Goal: Task Accomplishment & Management: Use online tool/utility

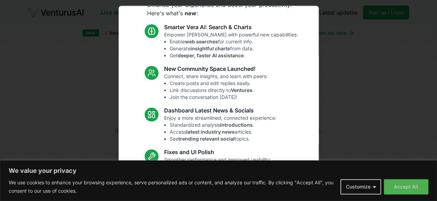
scroll to position [88, 0]
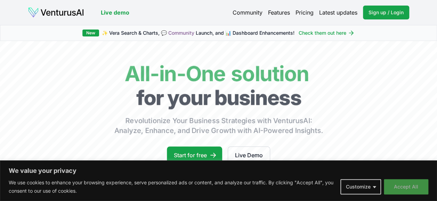
click at [415, 188] on button "Accept All" at bounding box center [405, 186] width 44 height 15
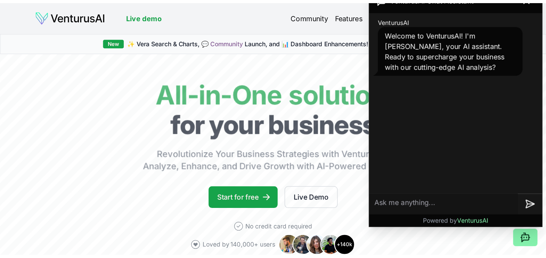
scroll to position [0, 0]
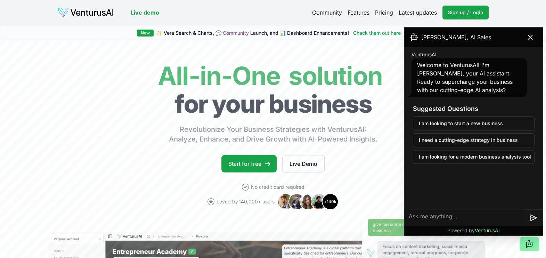
click at [436, 37] on icon at bounding box center [530, 37] width 8 height 8
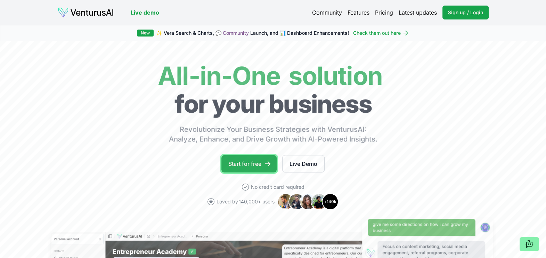
click at [254, 160] on link "Start for free" at bounding box center [248, 163] width 55 height 17
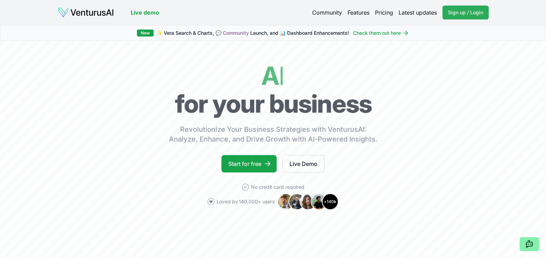
click at [478, 14] on span "Sign up / Login" at bounding box center [465, 12] width 35 height 7
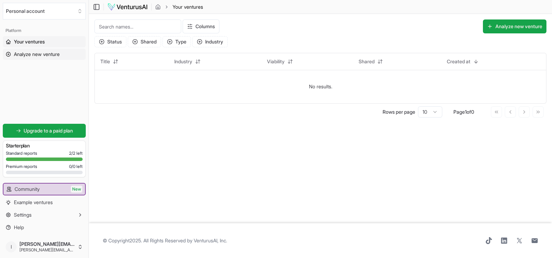
click at [45, 54] on span "Analyze new venture" at bounding box center [37, 54] width 46 height 7
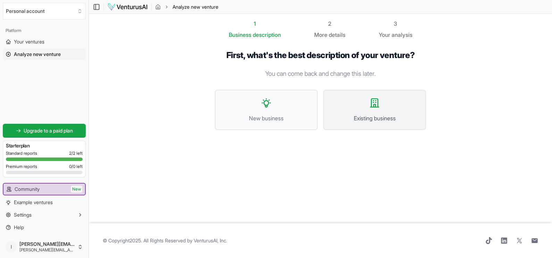
drag, startPoint x: 352, startPoint y: 86, endPoint x: 352, endPoint y: 91, distance: 4.9
click at [352, 86] on div "First, what's the best description of your venture? You can come back and chang…" at bounding box center [320, 95] width 211 height 91
click at [355, 103] on button "Existing business" at bounding box center [374, 110] width 103 height 40
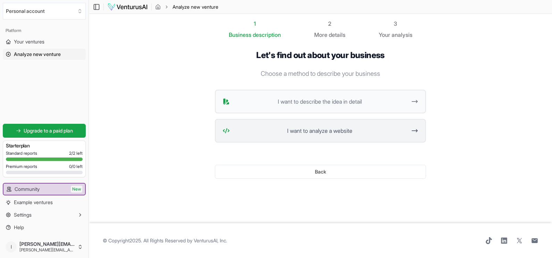
click at [307, 134] on span "I want to analyze a website" at bounding box center [320, 130] width 174 height 8
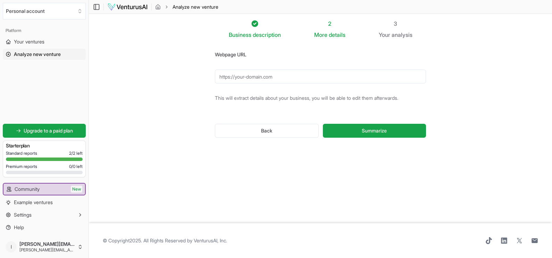
click at [302, 74] on input "Webpage URL" at bounding box center [320, 76] width 211 height 14
paste input "https://www.repriskconsulting.com.br/"
type input "https://www.repriskconsulting.com.br/"
click at [349, 128] on button "Summarize" at bounding box center [374, 131] width 103 height 14
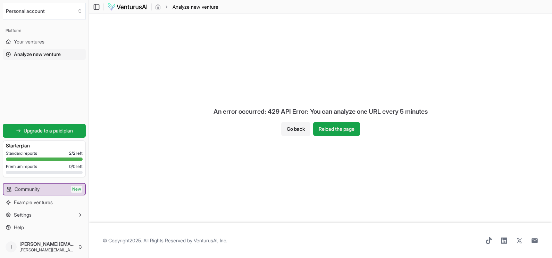
click at [367, 112] on div "An error occurred: 429 API Error: You can analyze one URL every 5 minutes" at bounding box center [320, 111] width 225 height 21
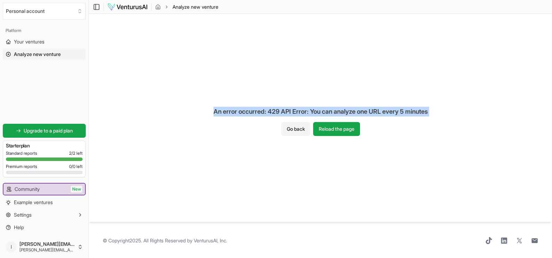
click at [367, 112] on div "An error occurred: 429 API Error: You can analyze one URL every 5 minutes" at bounding box center [320, 111] width 225 height 21
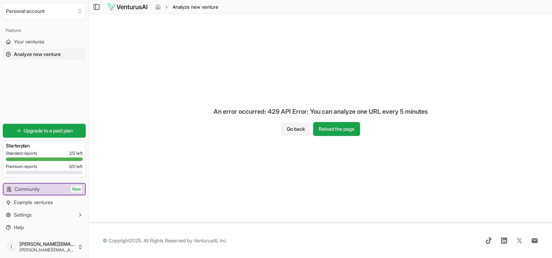
drag, startPoint x: 367, startPoint y: 112, endPoint x: 313, endPoint y: 190, distance: 95.3
click at [313, 190] on div "An error occurred: 429 API Error: You can analyze one URL every 5 minutes Go ba…" at bounding box center [320, 118] width 463 height 209
drag, startPoint x: 493, startPoint y: 0, endPoint x: 194, endPoint y: 74, distance: 307.6
click at [194, 74] on div "An error occurred: 429 API Error: You can analyze one URL every 5 minutes Go ba…" at bounding box center [320, 118] width 463 height 209
click at [73, 156] on div "Standard reports 2 / 2 left Premium reports 0 / 0 left" at bounding box center [44, 163] width 77 height 26
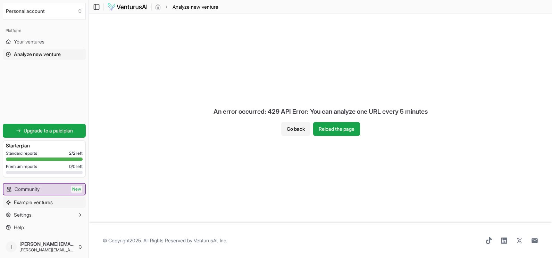
click at [52, 202] on span "Example ventures" at bounding box center [33, 202] width 39 height 7
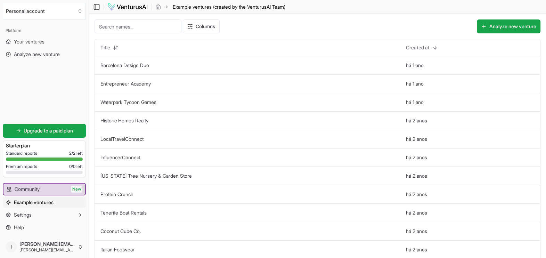
click at [122, 7] on img at bounding box center [127, 7] width 41 height 8
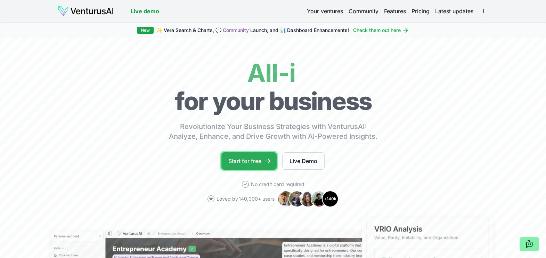
click at [254, 165] on link "Start for free" at bounding box center [248, 160] width 55 height 17
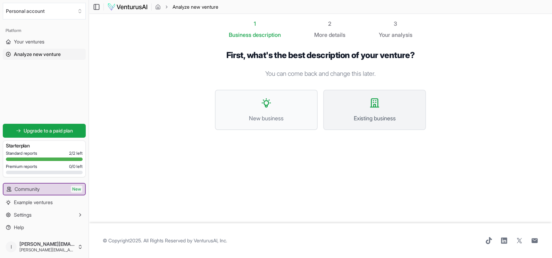
click at [370, 111] on button "Existing business" at bounding box center [374, 110] width 103 height 40
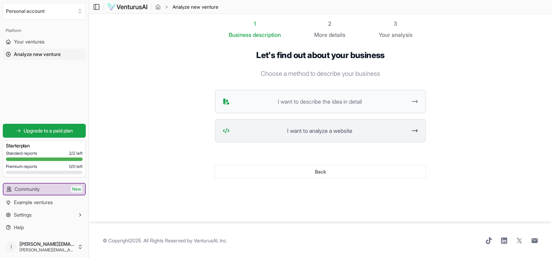
click at [369, 131] on span "I want to analyze a website" at bounding box center [320, 130] width 174 height 8
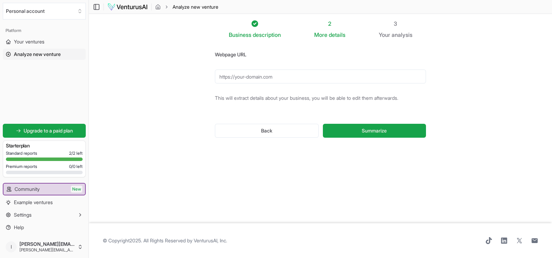
click at [323, 82] on input "Webpage URL" at bounding box center [320, 76] width 211 height 14
type input "https://www.repriskconsulting.com.br/"
click at [346, 135] on button "Summarize" at bounding box center [374, 131] width 103 height 14
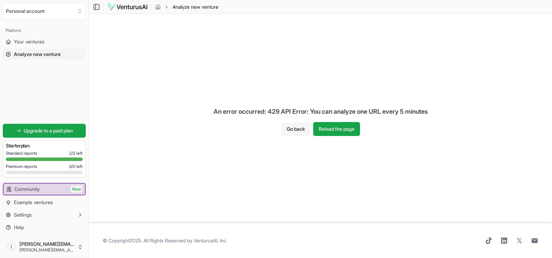
click at [290, 130] on button "Go back" at bounding box center [295, 129] width 29 height 14
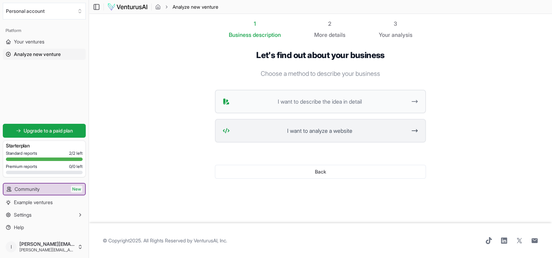
click at [372, 132] on span "I want to analyze a website" at bounding box center [320, 130] width 174 height 8
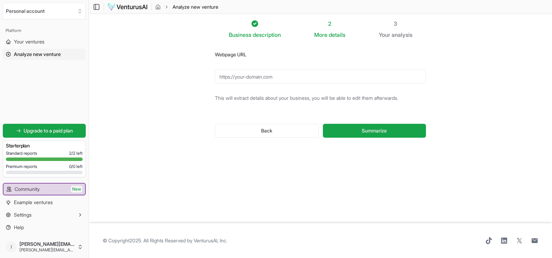
click at [350, 76] on input "Webpage URL" at bounding box center [320, 76] width 211 height 14
type input "https://www.repriskconsulting.com.br/"
click at [413, 173] on div "Business description 2 More details 3 Your analysis Webpage URL https://www.rep…" at bounding box center [320, 118] width 233 height 198
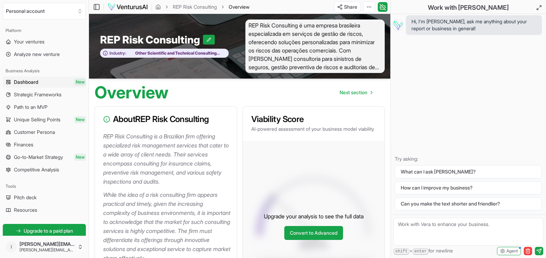
scroll to position [217, 0]
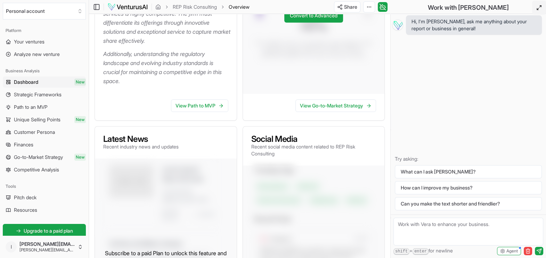
click at [538, 5] on icon at bounding box center [539, 8] width 6 height 6
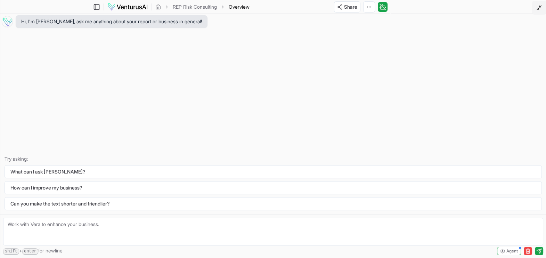
click at [538, 3] on button at bounding box center [539, 8] width 14 height 14
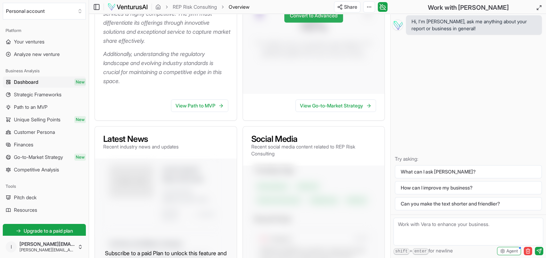
click at [330, 19] on link "Convert to Advanced" at bounding box center [313, 16] width 59 height 14
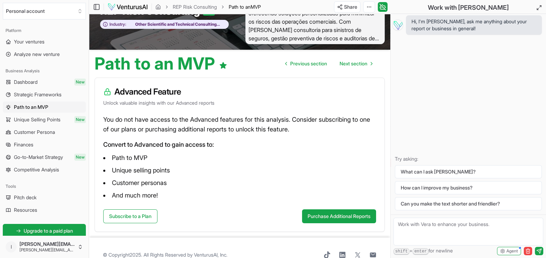
scroll to position [42, 0]
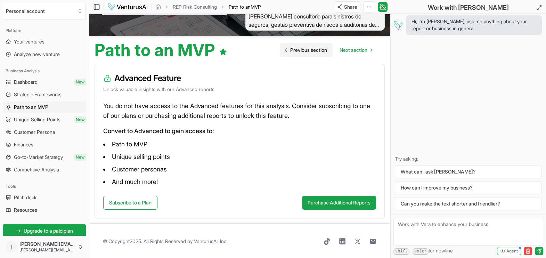
click at [312, 52] on span "Previous section" at bounding box center [308, 50] width 37 height 7
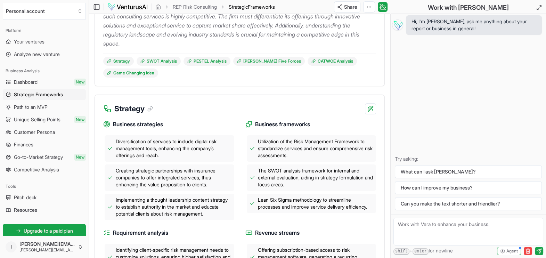
scroll to position [217, 0]
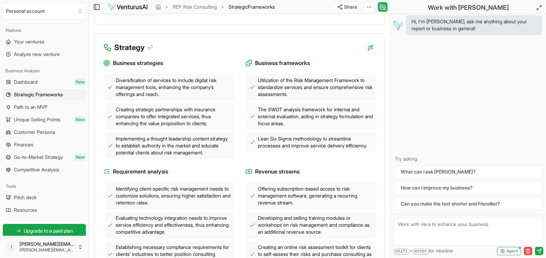
click at [382, 9] on icon at bounding box center [382, 7] width 7 height 8
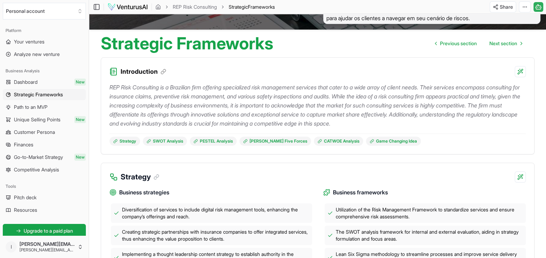
scroll to position [0, 0]
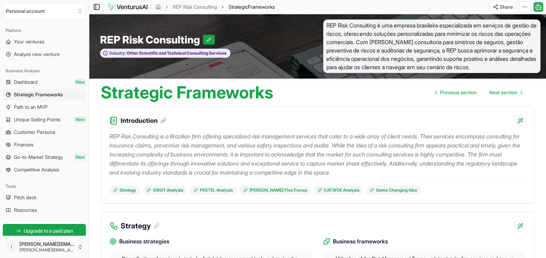
drag, startPoint x: 498, startPoint y: 0, endPoint x: 95, endPoint y: 6, distance: 403.6
click at [95, 6] on icon at bounding box center [96, 7] width 7 height 8
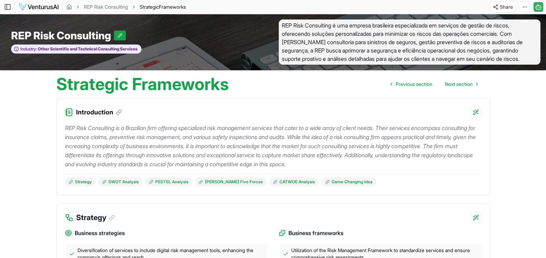
click at [529, 8] on html "We value your privacy We use cookies to enhance your browsing experience, serve…" at bounding box center [273, 129] width 546 height 258
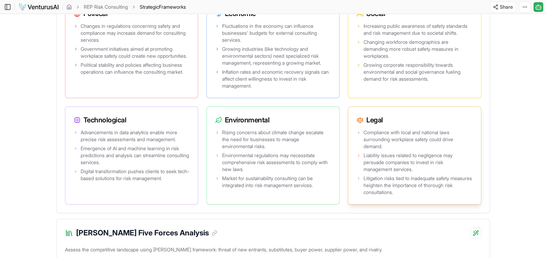
scroll to position [701, 0]
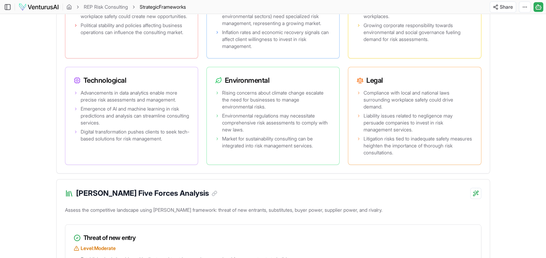
drag, startPoint x: 41, startPoint y: 86, endPoint x: 467, endPoint y: 179, distance: 436.4
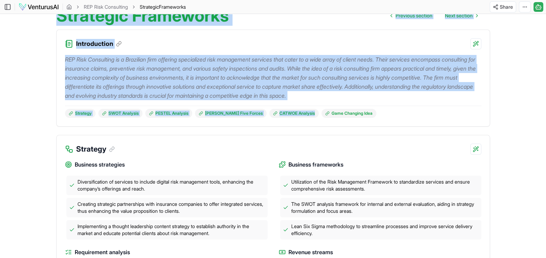
scroll to position [7, 0]
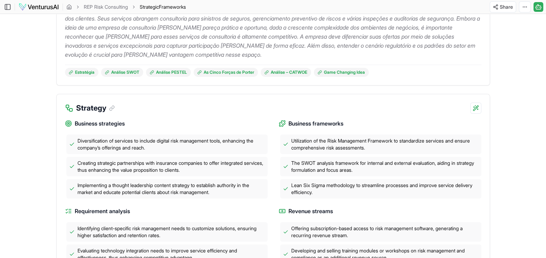
scroll to position [181, 0]
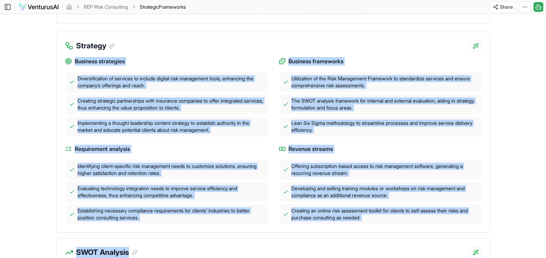
drag, startPoint x: 40, startPoint y: 64, endPoint x: 467, endPoint y: 241, distance: 462.6
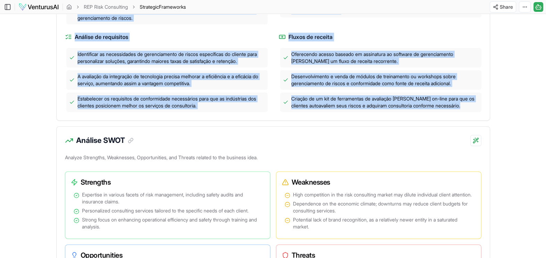
scroll to position [398, 0]
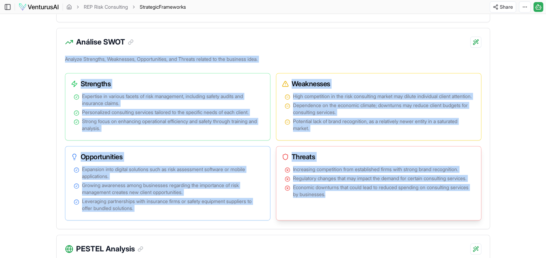
drag, startPoint x: 28, startPoint y: 64, endPoint x: 445, endPoint y: 222, distance: 446.3
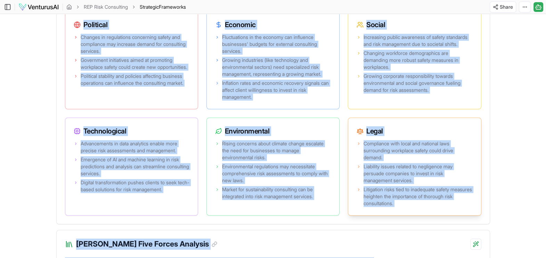
scroll to position [692, 0]
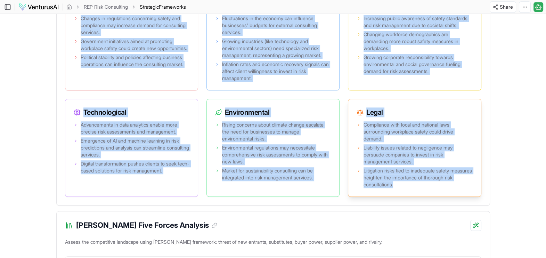
drag, startPoint x: 64, startPoint y: 48, endPoint x: 442, endPoint y: 193, distance: 405.1
click at [442, 193] on main "Toggle Sidebar REP Risk Consulting Strategic Frameworks Share Toggle Chat Sideb…" at bounding box center [273, 171] width 546 height 1727
drag, startPoint x: 442, startPoint y: 193, endPoint x: 377, endPoint y: 132, distance: 89.2
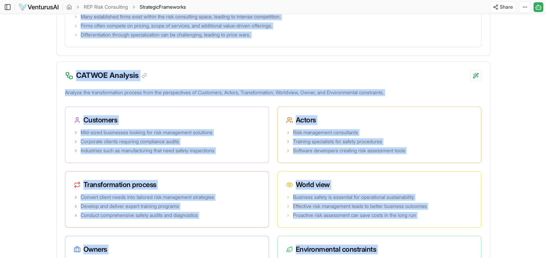
scroll to position [1377, 0]
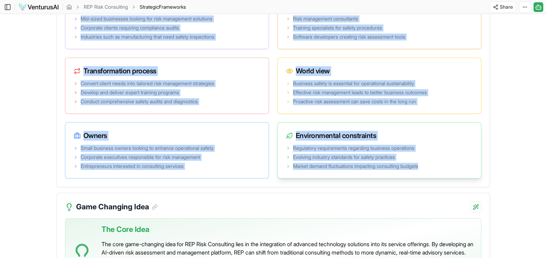
drag, startPoint x: 61, startPoint y: 82, endPoint x: 460, endPoint y: 191, distance: 413.7
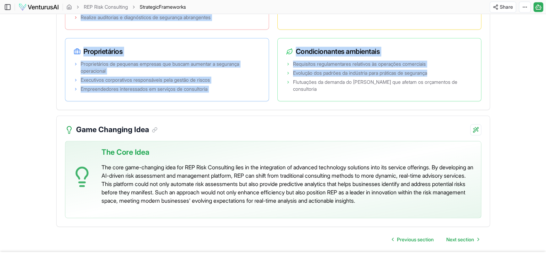
scroll to position [1524, 0]
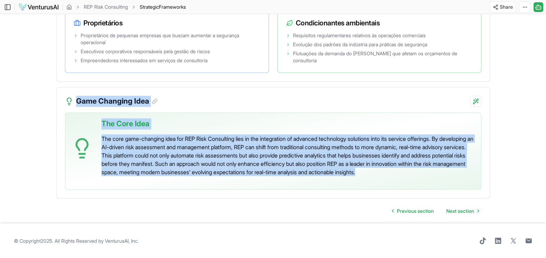
drag, startPoint x: 35, startPoint y: 90, endPoint x: 451, endPoint y: 184, distance: 426.6
drag, startPoint x: 451, startPoint y: 184, endPoint x: 417, endPoint y: 142, distance: 54.2
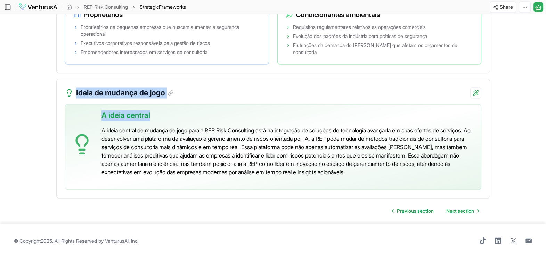
drag, startPoint x: 519, startPoint y: 74, endPoint x: 502, endPoint y: 44, distance: 34.8
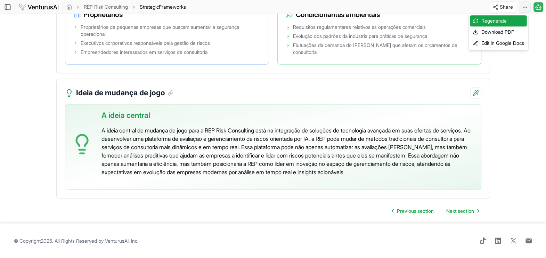
click at [520, 35] on div "Download PDF" at bounding box center [498, 31] width 57 height 11
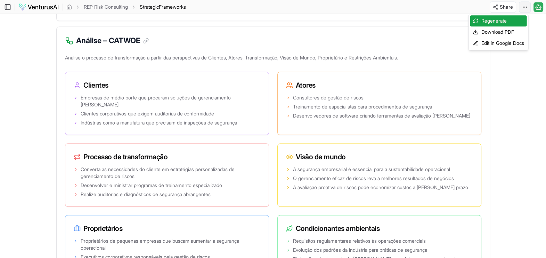
click at [512, 44] on div "Edit in Google Docs" at bounding box center [498, 43] width 57 height 11
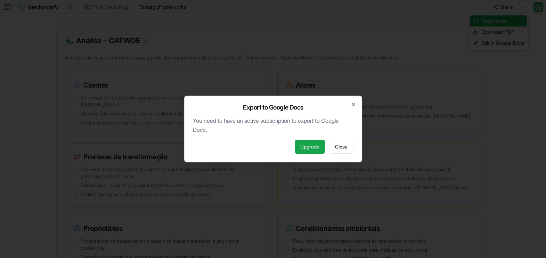
click at [356, 106] on div "Export to Google Docs You need to have an active subscription to export to Goog…" at bounding box center [273, 129] width 178 height 67
click at [351, 104] on icon "button" at bounding box center [353, 104] width 6 height 6
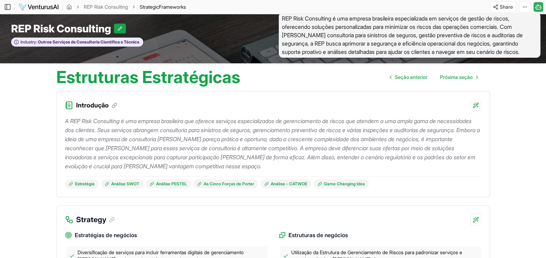
scroll to position [0, 0]
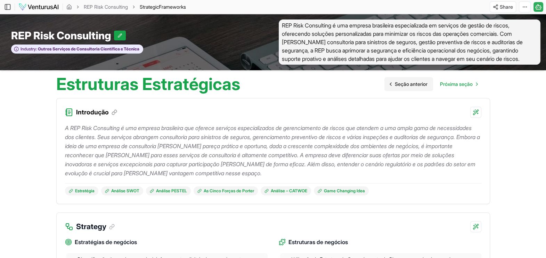
click at [401, 88] on span "Seção anterior" at bounding box center [411, 84] width 33 height 7
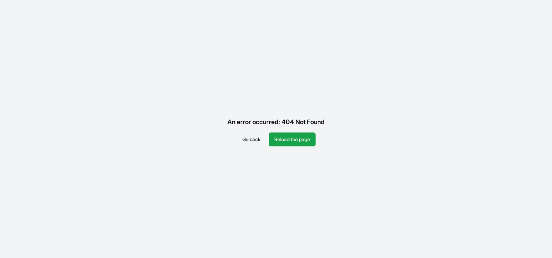
click at [247, 141] on button "Go back" at bounding box center [251, 139] width 29 height 14
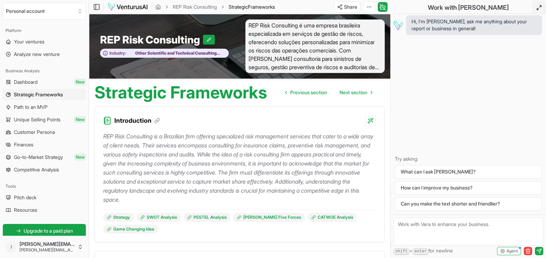
click at [545, 5] on button at bounding box center [539, 8] width 14 height 14
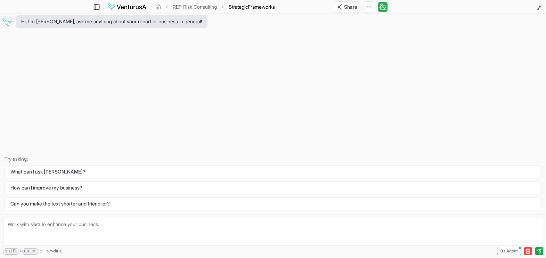
click at [383, 6] on icon at bounding box center [384, 7] width 2 height 2
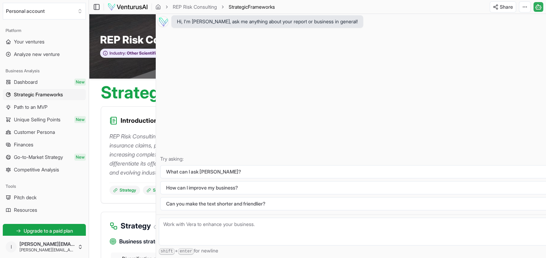
drag, startPoint x: 455, startPoint y: 55, endPoint x: 530, endPoint y: 26, distance: 79.8
click at [457, 54] on div "Hi, I'm Vera, ask me anything about your report or business in general! Try ask…" at bounding box center [428, 114] width 545 height 200
click at [533, 9] on button "Toggle Chat Sidebar" at bounding box center [538, 7] width 10 height 10
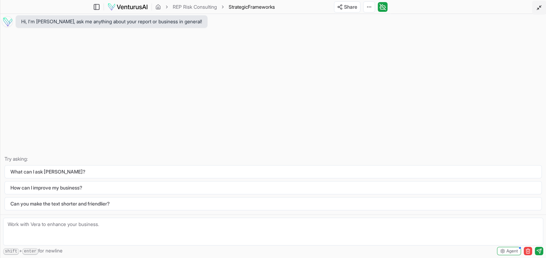
click at [540, 7] on icon at bounding box center [539, 8] width 6 height 6
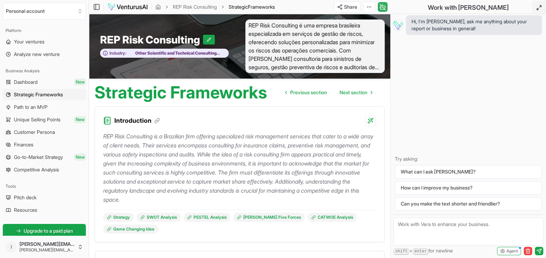
click at [385, 3] on icon at bounding box center [382, 7] width 7 height 8
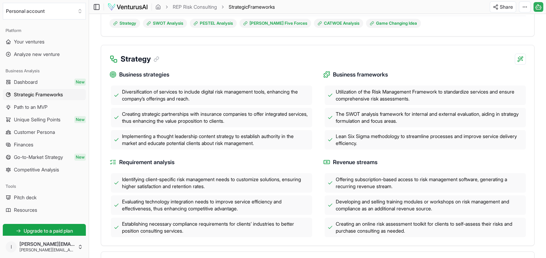
scroll to position [86, 0]
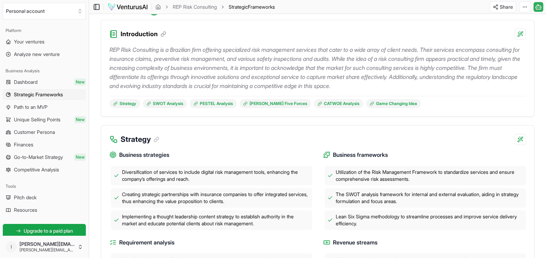
click at [97, 6] on icon at bounding box center [96, 7] width 7 height 8
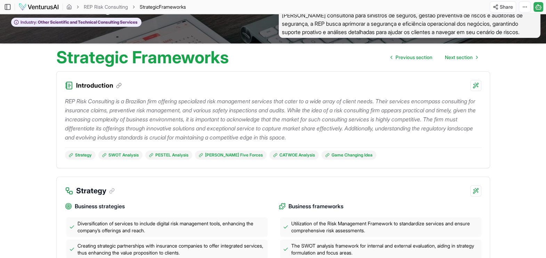
scroll to position [0, 0]
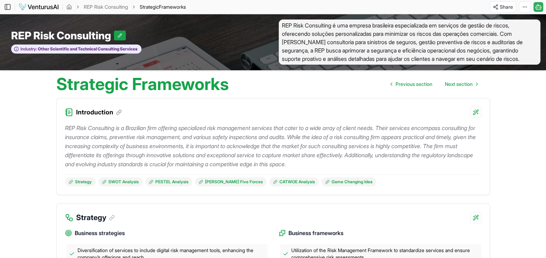
drag, startPoint x: 511, startPoint y: 1, endPoint x: 61, endPoint y: 130, distance: 468.4
click at [61, 130] on div "REP Risk Consulting is a Brazilian firm offering specialized risk management se…" at bounding box center [273, 156] width 433 height 77
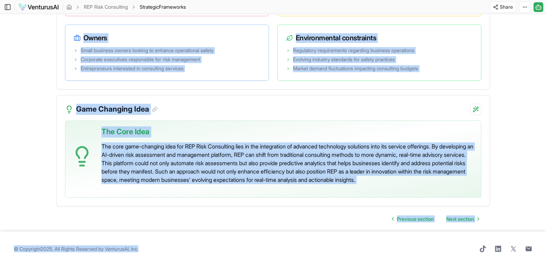
scroll to position [1466, 0]
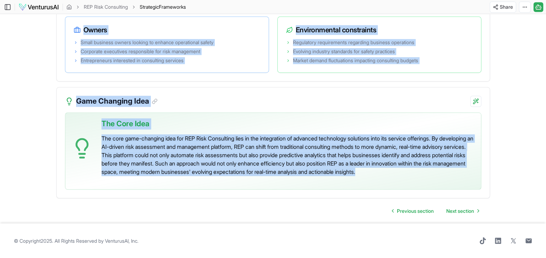
drag, startPoint x: 25, startPoint y: 112, endPoint x: 445, endPoint y: 178, distance: 425.1
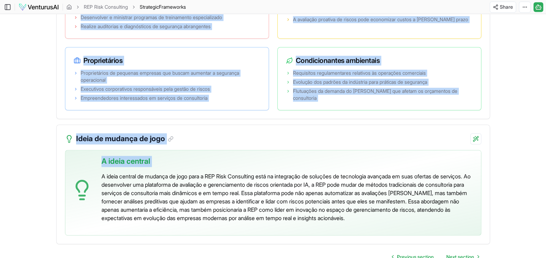
scroll to position [1510, 0]
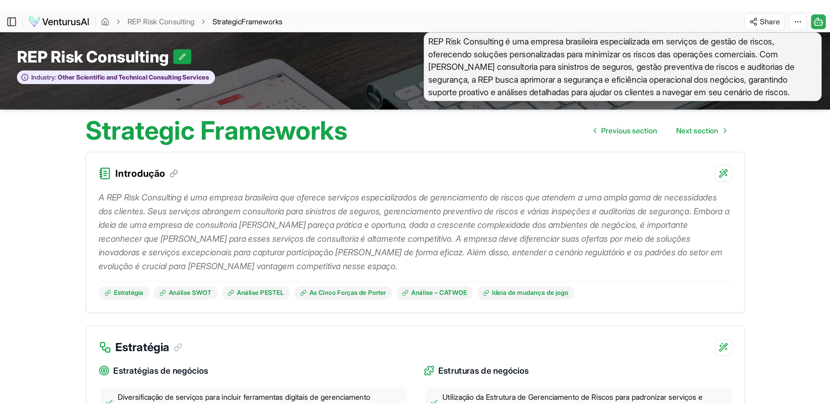
scroll to position [0, 0]
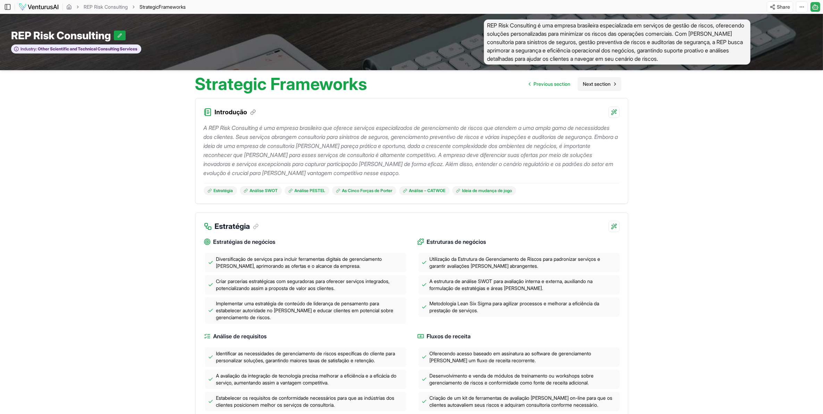
click at [545, 82] on span "Next section" at bounding box center [597, 84] width 28 height 7
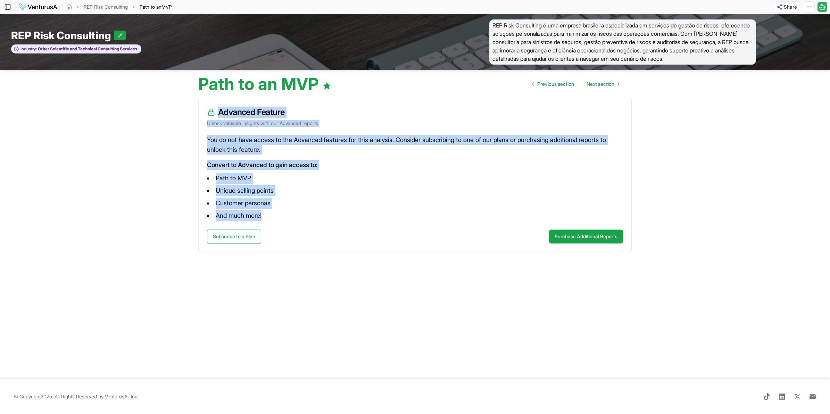
drag, startPoint x: 197, startPoint y: 108, endPoint x: 300, endPoint y: 211, distance: 145.9
click at [300, 211] on div "Advanced Feature Unlock valuable insights with our Advanced reports You do not …" at bounding box center [415, 235] width 445 height 287
click at [545, 197] on main "Toggle Sidebar REP Risk Consulting Path to an MVP Share Toggle Chat Sidebar REP…" at bounding box center [415, 207] width 830 height 414
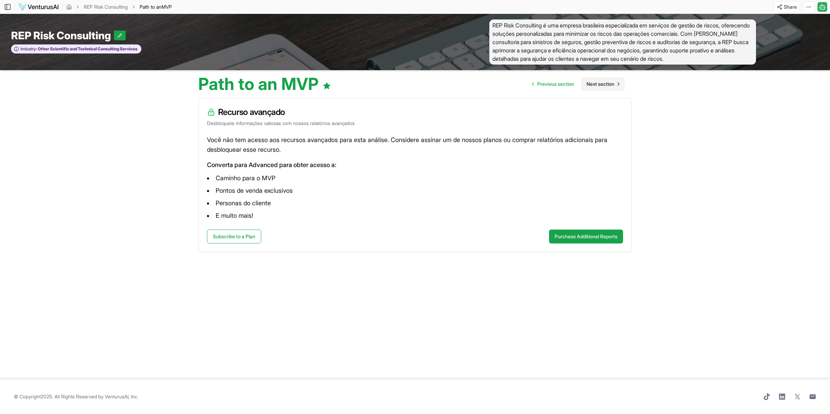
click at [545, 84] on span "Next section" at bounding box center [601, 84] width 28 height 7
click at [545, 86] on span "Next section" at bounding box center [601, 84] width 28 height 7
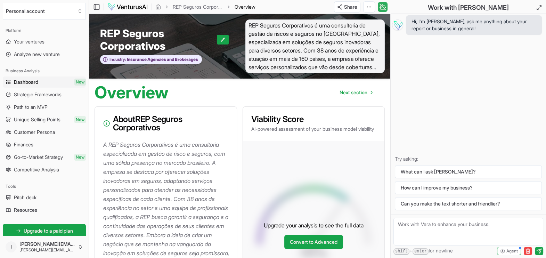
click at [385, 7] on icon at bounding box center [385, 7] width 1 height 0
click at [99, 7] on icon at bounding box center [96, 7] width 7 height 8
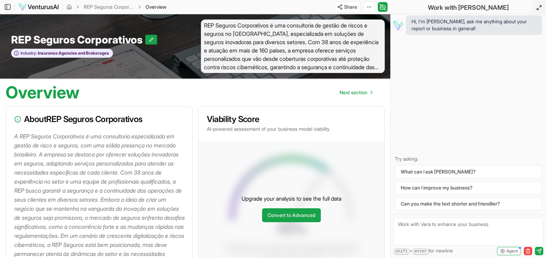
click at [539, 5] on icon at bounding box center [539, 8] width 6 height 6
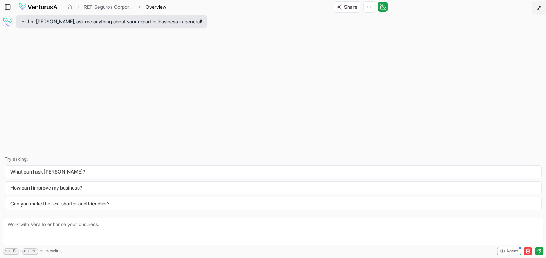
scroll to position [43, 0]
drag, startPoint x: 535, startPoint y: 6, endPoint x: 527, endPoint y: 10, distance: 8.9
click at [534, 6] on button at bounding box center [539, 8] width 14 height 14
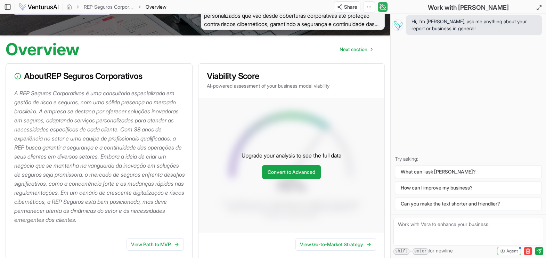
click at [384, 5] on icon at bounding box center [382, 7] width 7 height 8
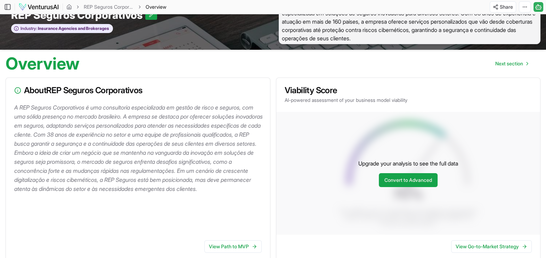
scroll to position [0, 0]
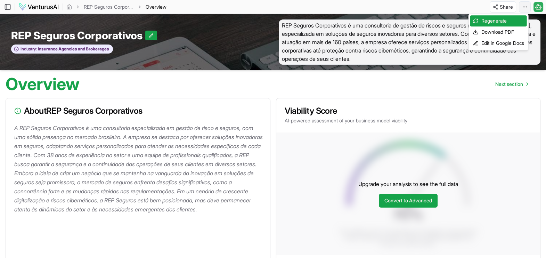
click at [523, 5] on html "We value your privacy We use cookies to enhance your browsing experience, serve…" at bounding box center [273, 129] width 546 height 258
click at [512, 35] on div "Download PDF" at bounding box center [498, 31] width 57 height 11
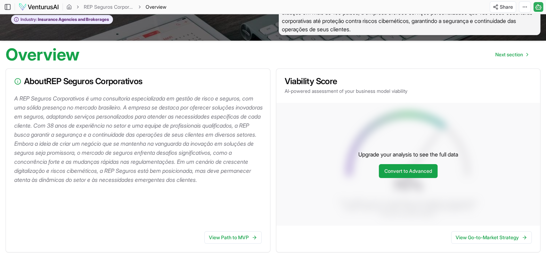
scroll to position [43, 0]
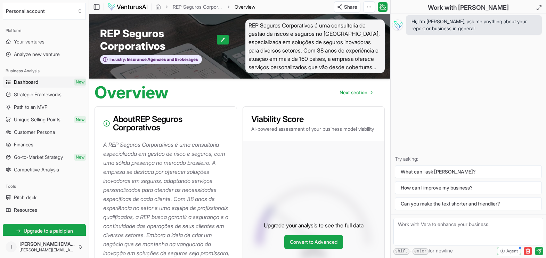
scroll to position [43, 0]
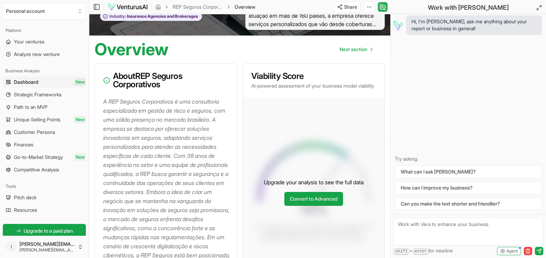
click at [382, 3] on icon at bounding box center [382, 7] width 7 height 8
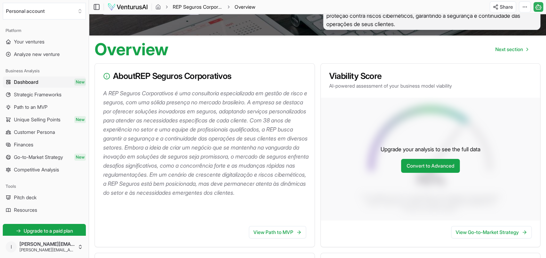
click at [214, 7] on link "REP Seguros Corporativos" at bounding box center [198, 6] width 50 height 7
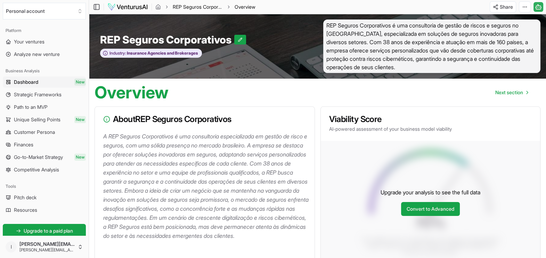
click at [212, 7] on link "REP Seguros Corporativos" at bounding box center [198, 6] width 50 height 7
click at [159, 7] on icon "breadcrumb" at bounding box center [158, 7] width 6 height 6
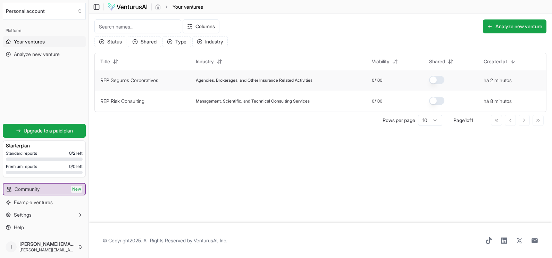
click at [241, 80] on span "Agencies, Brokerages, and Other Insurance Related Activities" at bounding box center [254, 80] width 117 height 6
click at [125, 85] on td "REP Seguros Corporativos" at bounding box center [143, 80] width 96 height 21
click at [130, 78] on link "REP Seguros Corporativos" at bounding box center [129, 80] width 58 height 6
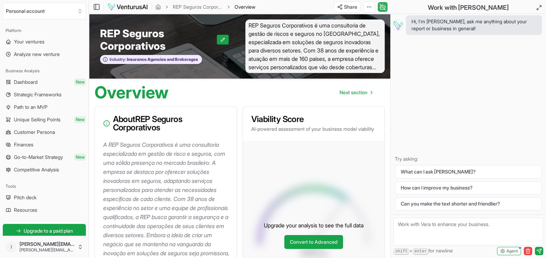
click at [382, 7] on icon at bounding box center [382, 7] width 0 height 1
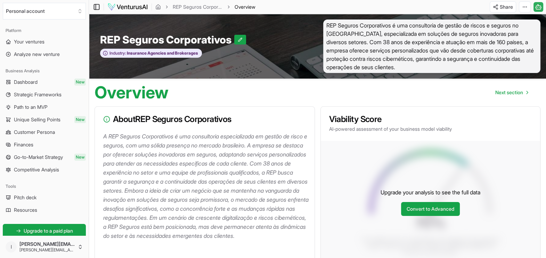
click at [100, 6] on icon at bounding box center [96, 7] width 7 height 8
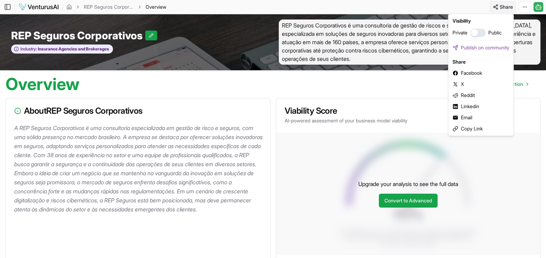
click at [500, 2] on html "We value your privacy We use cookies to enhance your browsing experience, serve…" at bounding box center [273, 129] width 546 height 258
click at [479, 29] on button "button" at bounding box center [477, 32] width 15 height 8
click at [478, 35] on button "button" at bounding box center [477, 32] width 15 height 8
click at [486, 130] on div "Copy Link" at bounding box center [480, 128] width 62 height 11
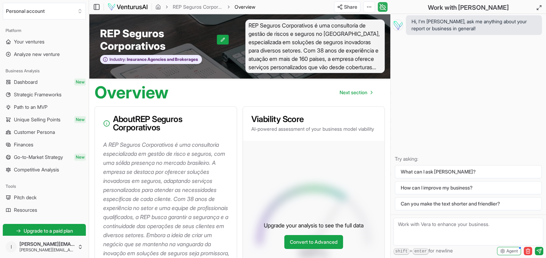
click at [386, 6] on button "Toggle Chat Sidebar" at bounding box center [383, 7] width 10 height 10
click at [384, 8] on icon at bounding box center [382, 7] width 7 height 8
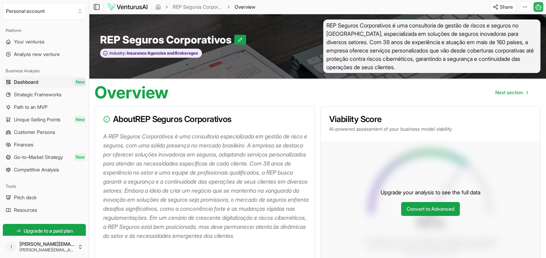
click at [493, 51] on span "REP Seguros Corporativos é uma consultoria de gestão de riscos e seguros no [GE…" at bounding box center [431, 45] width 217 height 53
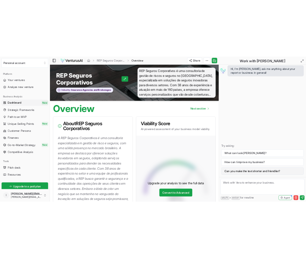
scroll to position [86, 0]
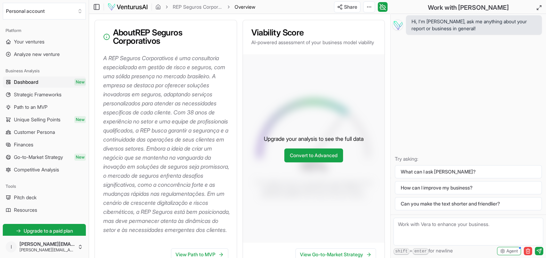
click at [517, 229] on textarea at bounding box center [468, 231] width 150 height 28
click at [514, 253] on span "Agent" at bounding box center [511, 251] width 11 height 6
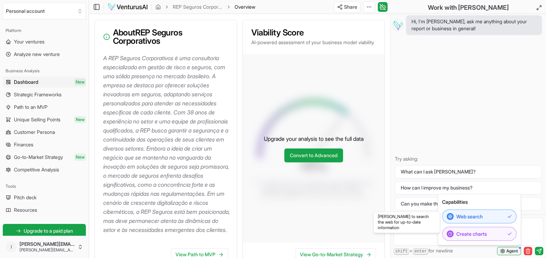
click at [514, 254] on button "Agent" at bounding box center [509, 251] width 24 height 8
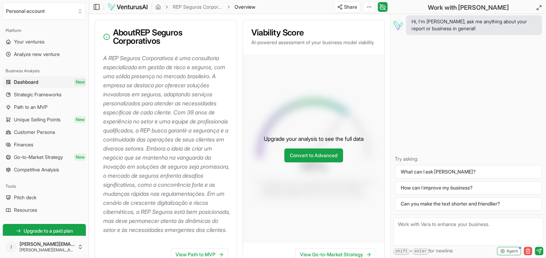
click at [529, 254] on icon "button" at bounding box center [528, 251] width 6 height 6
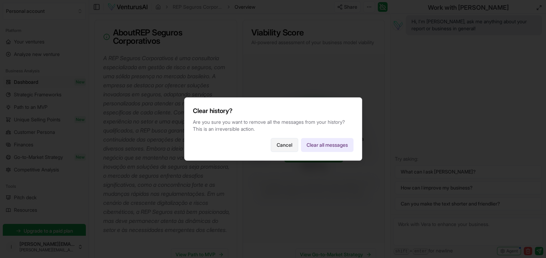
click at [287, 146] on button "Cancel" at bounding box center [284, 145] width 27 height 14
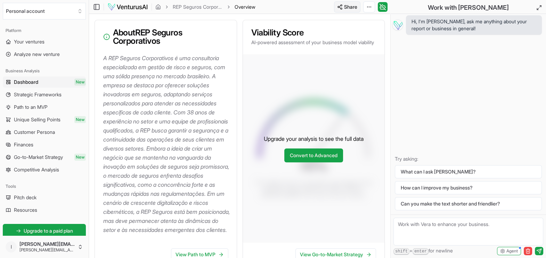
click at [381, 6] on icon at bounding box center [382, 7] width 7 height 8
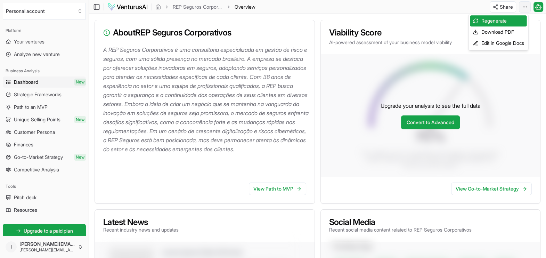
click at [522, 4] on html "We value your privacy We use cookies to enhance your browsing experience, serve…" at bounding box center [273, 43] width 546 height 258
click at [450, 9] on html "We value your privacy We use cookies to enhance your browsing experience, serve…" at bounding box center [273, 43] width 546 height 258
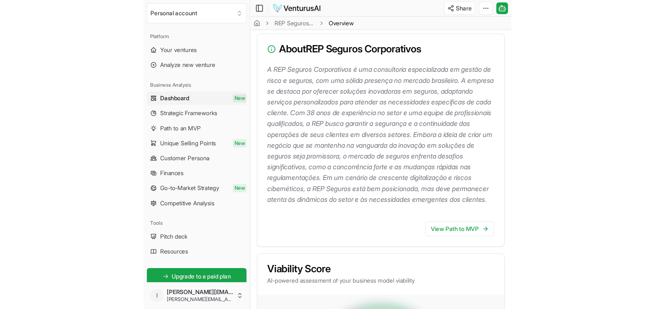
scroll to position [87, 0]
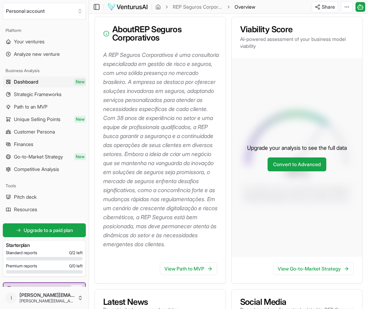
click at [340, 143] on div "Upgrade your analysis to see the full data Convert to Advanced" at bounding box center [297, 157] width 131 height 199
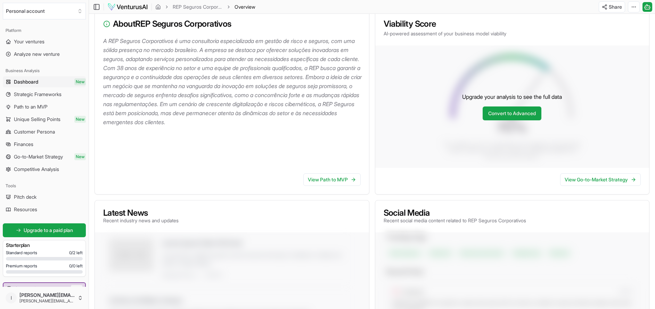
click at [492, 135] on div "Upgrade your analysis to see the full data Convert to Advanced" at bounding box center [512, 106] width 274 height 123
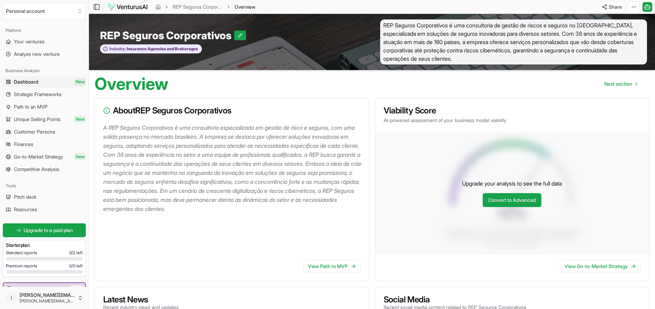
click at [545, 170] on div "Upgrade your analysis to see the full data Convert to Advanced" at bounding box center [512, 193] width 274 height 123
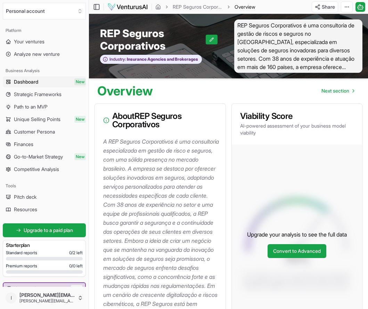
click at [284, 211] on div "Upgrade your analysis to see the full data Convert to Advanced" at bounding box center [297, 244] width 131 height 199
click at [298, 177] on div "Upgrade your analysis to see the full data Convert to Advanced" at bounding box center [297, 244] width 131 height 199
drag, startPoint x: 298, startPoint y: 177, endPoint x: 309, endPoint y: 171, distance: 11.8
click at [298, 177] on div "Upgrade your analysis to see the full data Convert to Advanced" at bounding box center [297, 244] width 131 height 199
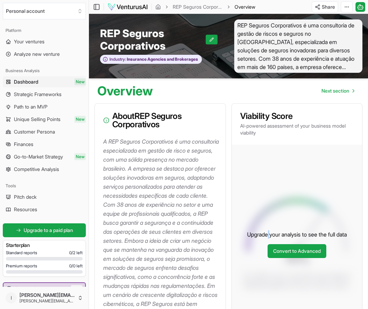
drag, startPoint x: 266, startPoint y: 184, endPoint x: 273, endPoint y: 185, distance: 7.2
click at [267, 184] on div "Upgrade your analysis to see the full data Convert to Advanced" at bounding box center [297, 244] width 131 height 199
click at [300, 191] on div "Upgrade your analysis to see the full data Convert to Advanced" at bounding box center [297, 244] width 131 height 199
drag, startPoint x: 300, startPoint y: 191, endPoint x: 302, endPoint y: 194, distance: 3.7
click at [302, 194] on div "Upgrade your analysis to see the full data Convert to Advanced" at bounding box center [297, 244] width 131 height 199
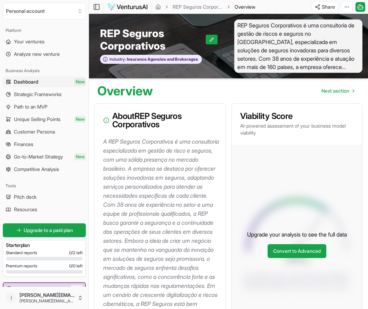
drag, startPoint x: 302, startPoint y: 194, endPoint x: 317, endPoint y: 210, distance: 22.4
click at [303, 194] on div "Upgrade your analysis to see the full data Convert to Advanced" at bounding box center [297, 244] width 131 height 199
click at [336, 239] on p "Upgrade your analysis to see the full data" at bounding box center [297, 235] width 100 height 8
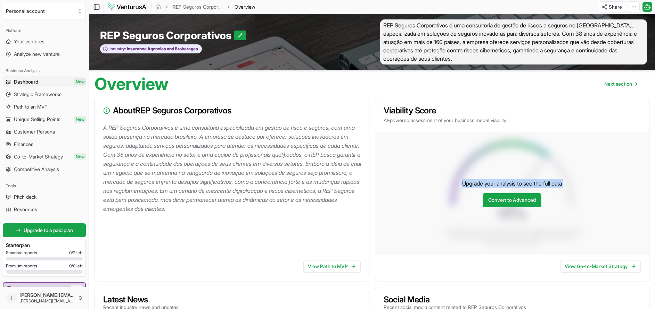
click at [39, 8] on button "Personal account" at bounding box center [44, 11] width 83 height 17
click at [55, 42] on div "[PERSON_NAME][EMAIL_ADDRESS][PERSON_NAME][DOMAIN_NAME]" at bounding box center [45, 48] width 80 height 32
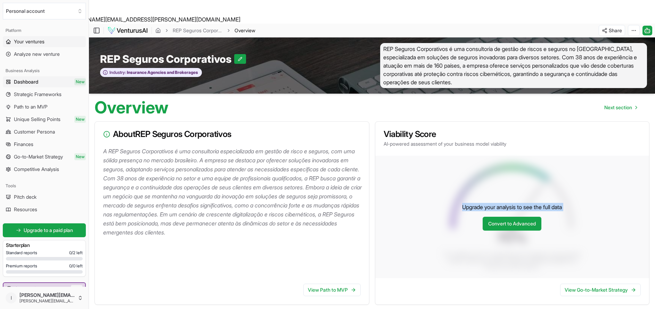
click at [29, 41] on span "Your ventures" at bounding box center [29, 41] width 31 height 7
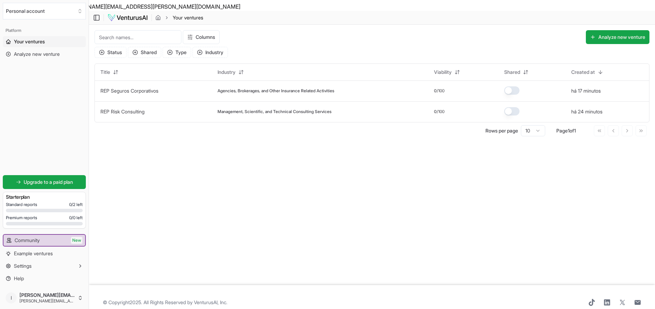
scroll to position [24, 0]
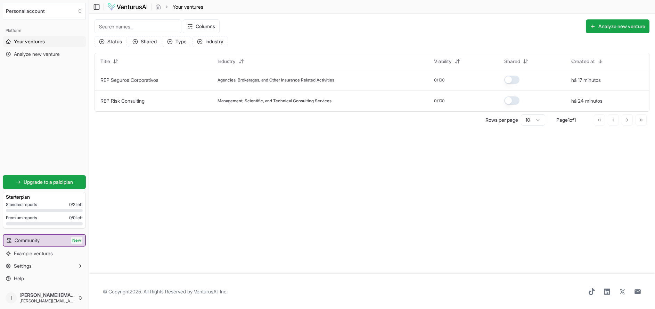
click at [58, 203] on div "Standard reports 0 / 2 left" at bounding box center [44, 205] width 77 height 6
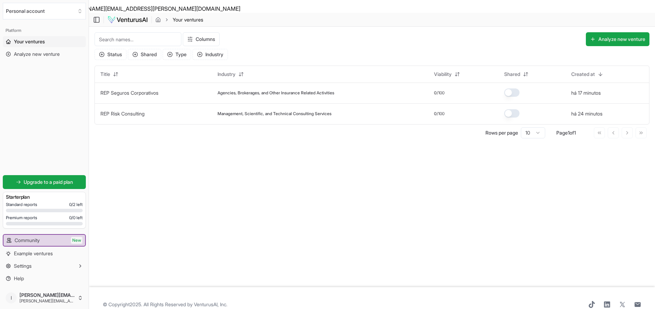
scroll to position [0, 0]
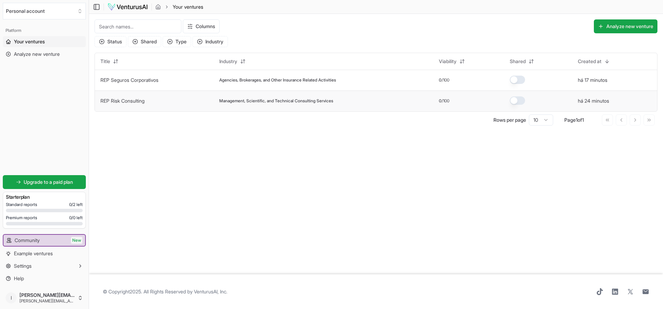
click at [142, 103] on tbody "REP Seguros Corporativos Agencies, Brokerages, and Other Insurance Related Acti…" at bounding box center [376, 91] width 562 height 42
click at [330, 73] on td "Agencies, Brokerages, and Other Insurance Related Activities" at bounding box center [323, 80] width 219 height 21
click at [331, 83] on td "Agencies, Brokerages, and Other Insurance Related Activities" at bounding box center [323, 80] width 219 height 21
drag, startPoint x: 451, startPoint y: 81, endPoint x: 515, endPoint y: 92, distance: 64.9
click at [449, 81] on span "/100" at bounding box center [445, 80] width 8 height 6
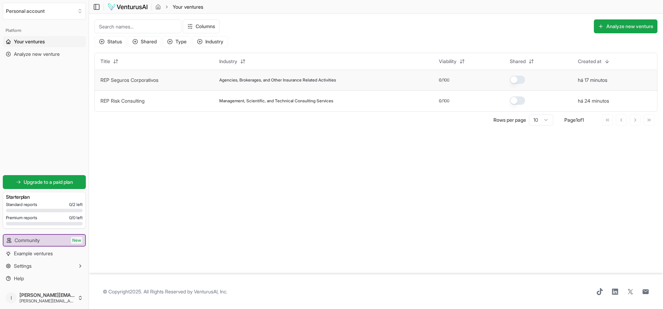
click at [520, 80] on button "button" at bounding box center [516, 80] width 15 height 8
click at [137, 84] on td "REP Seguros Corporativos" at bounding box center [154, 80] width 119 height 21
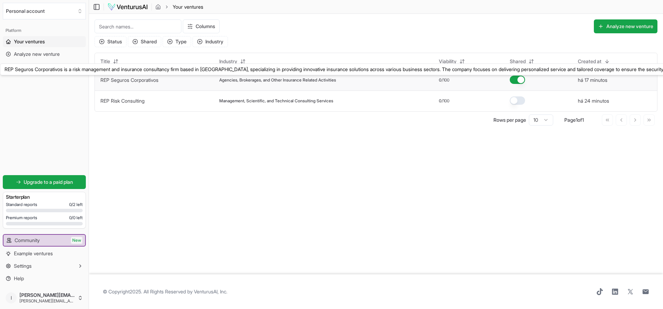
click at [138, 79] on link "REP Seguros Corporativos" at bounding box center [129, 80] width 58 height 6
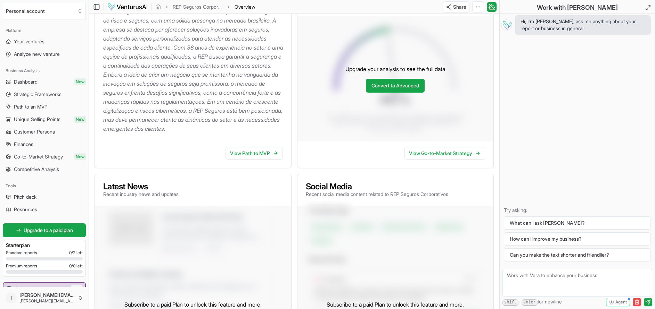
scroll to position [208, 0]
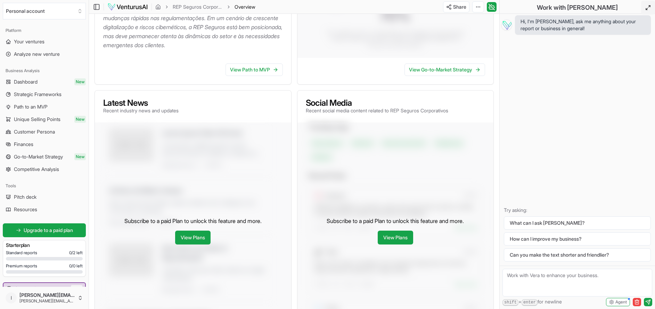
click at [545, 6] on button at bounding box center [648, 8] width 14 height 14
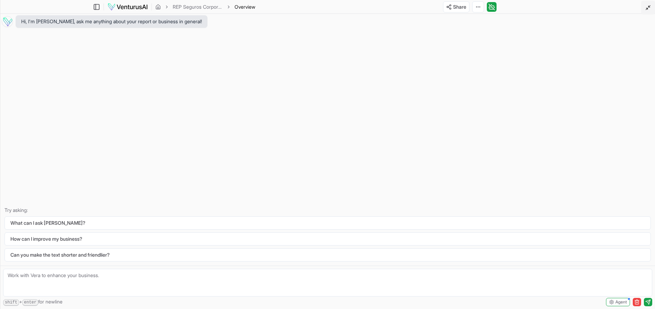
click at [545, 7] on polyline at bounding box center [648, 6] width 1 height 1
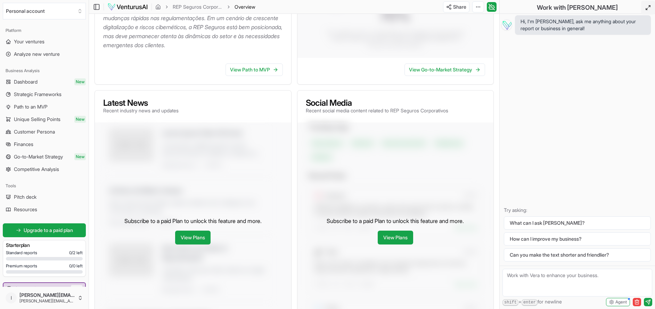
drag, startPoint x: 493, startPoint y: 6, endPoint x: 496, endPoint y: 2, distance: 5.0
click at [493, 7] on icon at bounding box center [491, 7] width 7 height 8
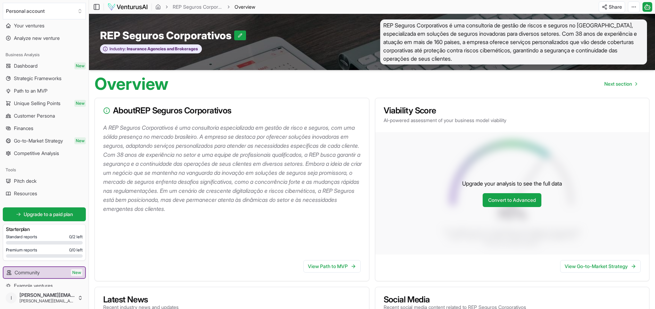
scroll to position [0, 0]
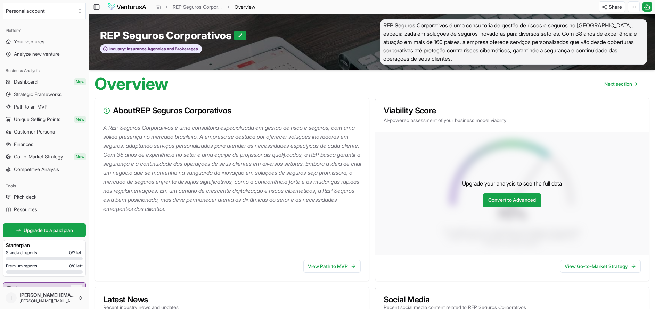
click at [41, 88] on ul "Dashboard New Strategic Frameworks Path to an MVP Unique Selling Points New Cus…" at bounding box center [44, 125] width 83 height 99
click at [45, 82] on link "Dashboard New" at bounding box center [44, 81] width 83 height 11
click at [44, 83] on link "Dashboard New" at bounding box center [44, 81] width 83 height 11
